Goal: Use online tool/utility: Use online tool/utility

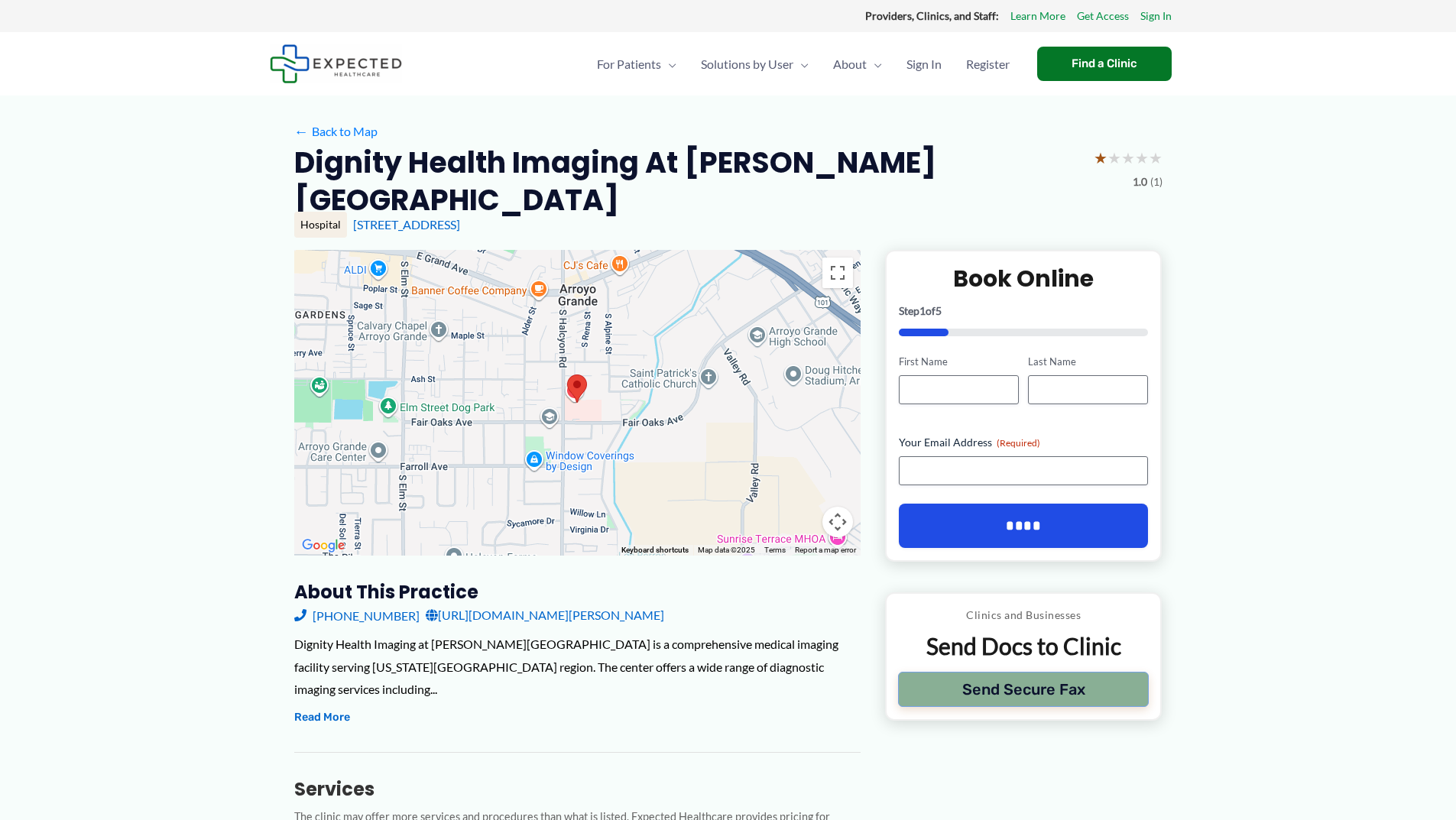
click at [945, 675] on button "Send Secure Fax" at bounding box center [1023, 688] width 251 height 36
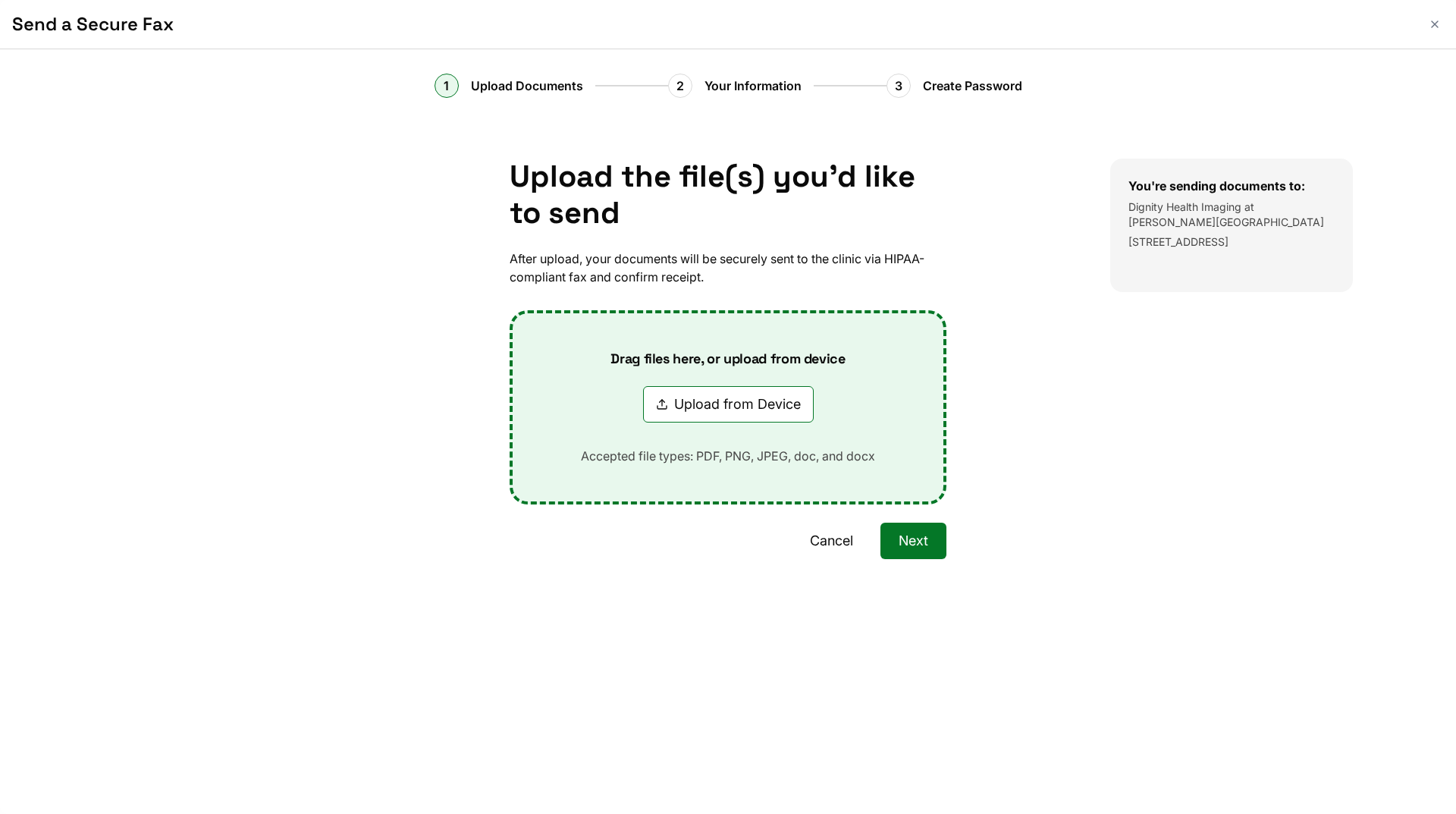
click at [909, 550] on button "Next" at bounding box center [913, 540] width 66 height 36
